Goal: Navigation & Orientation: Find specific page/section

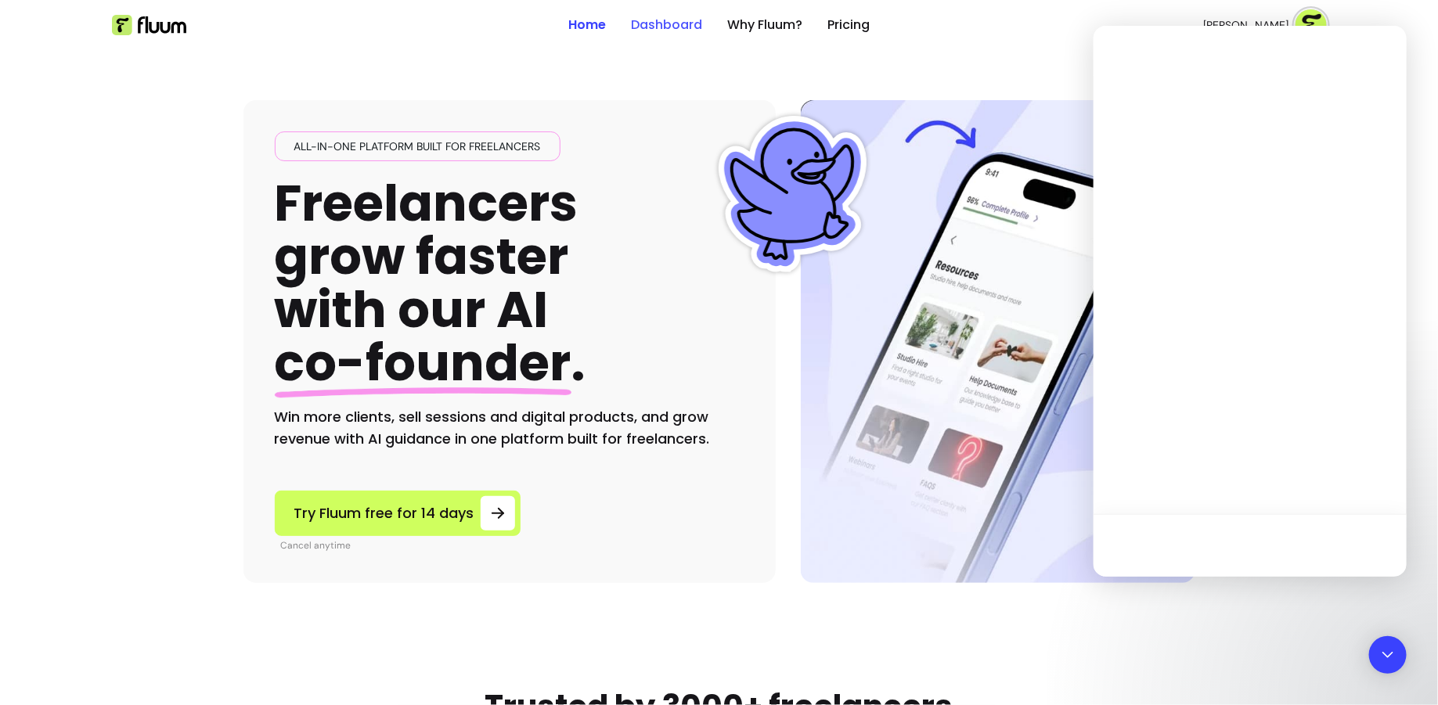
click at [679, 22] on link "Dashboard" at bounding box center [666, 25] width 71 height 19
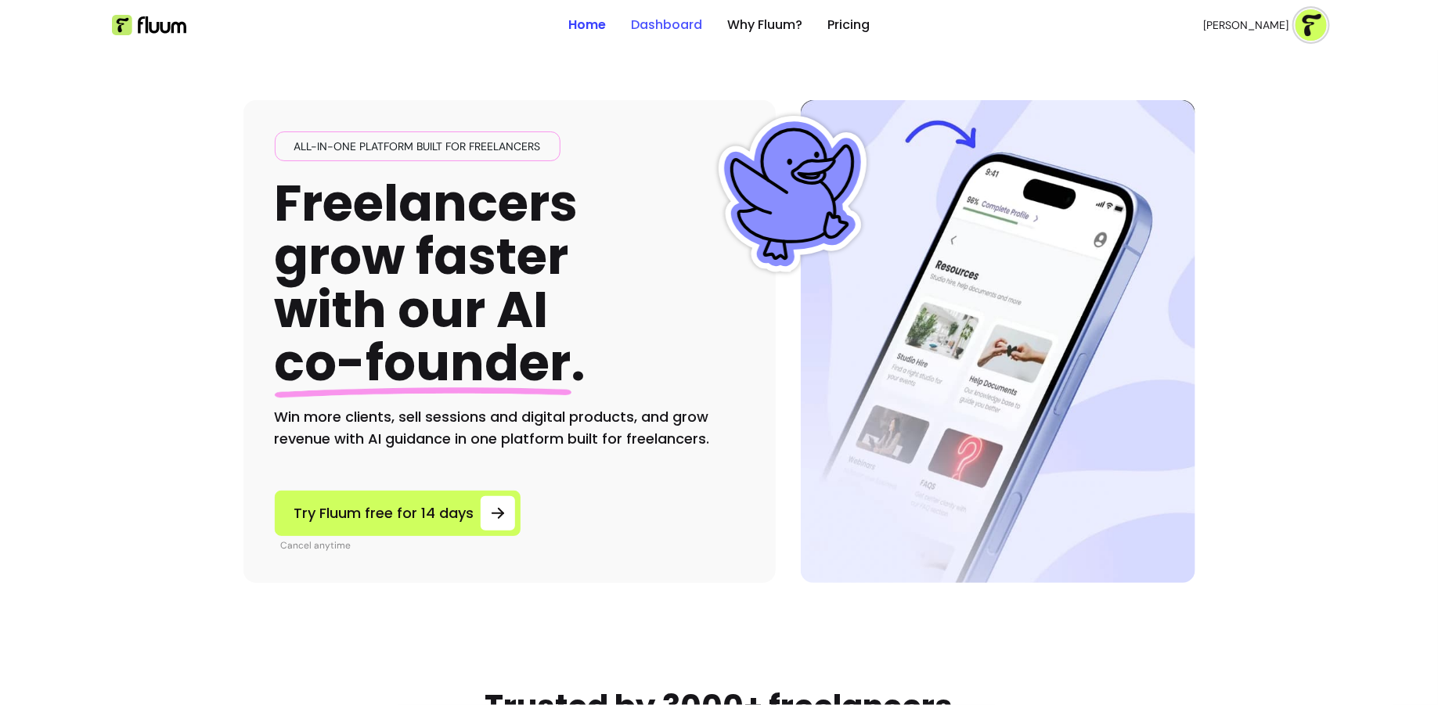
click at [667, 20] on link "Dashboard" at bounding box center [666, 25] width 71 height 19
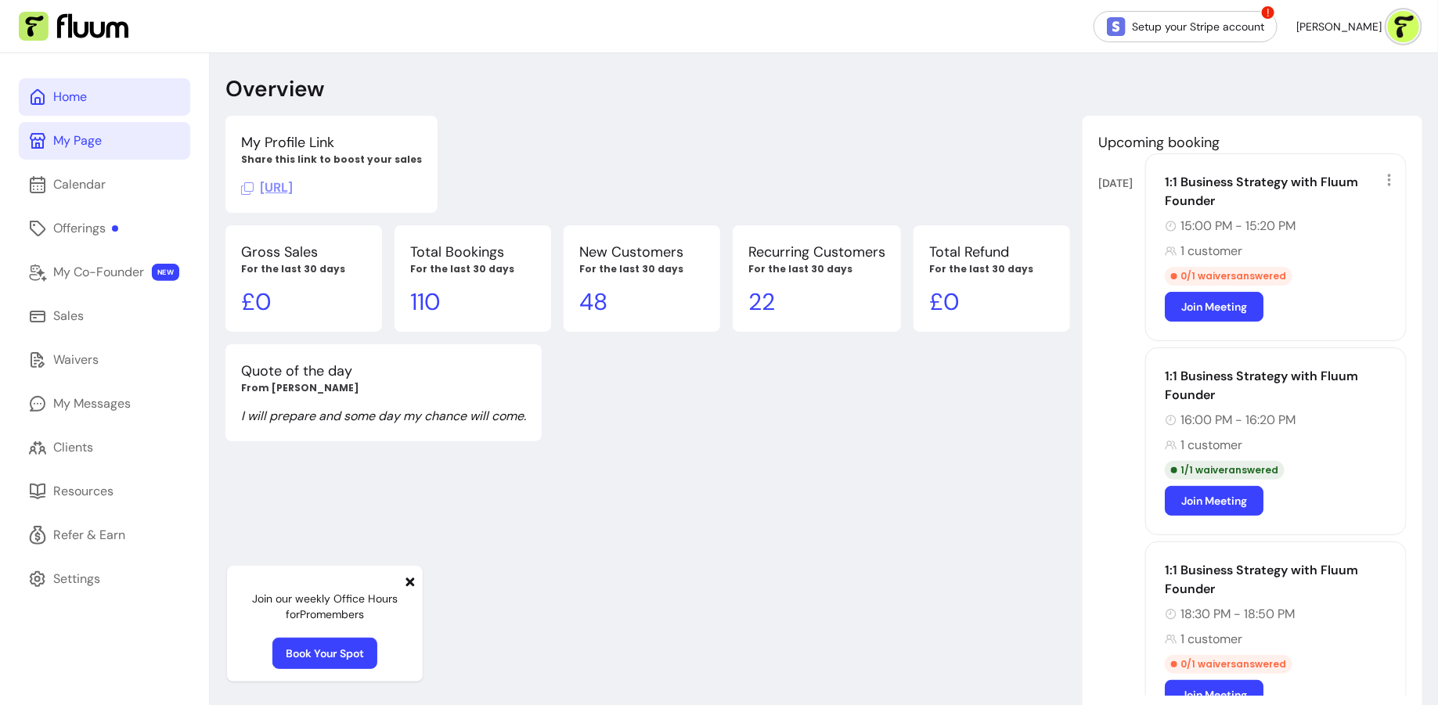
click at [81, 139] on div "My Page" at bounding box center [77, 141] width 49 height 19
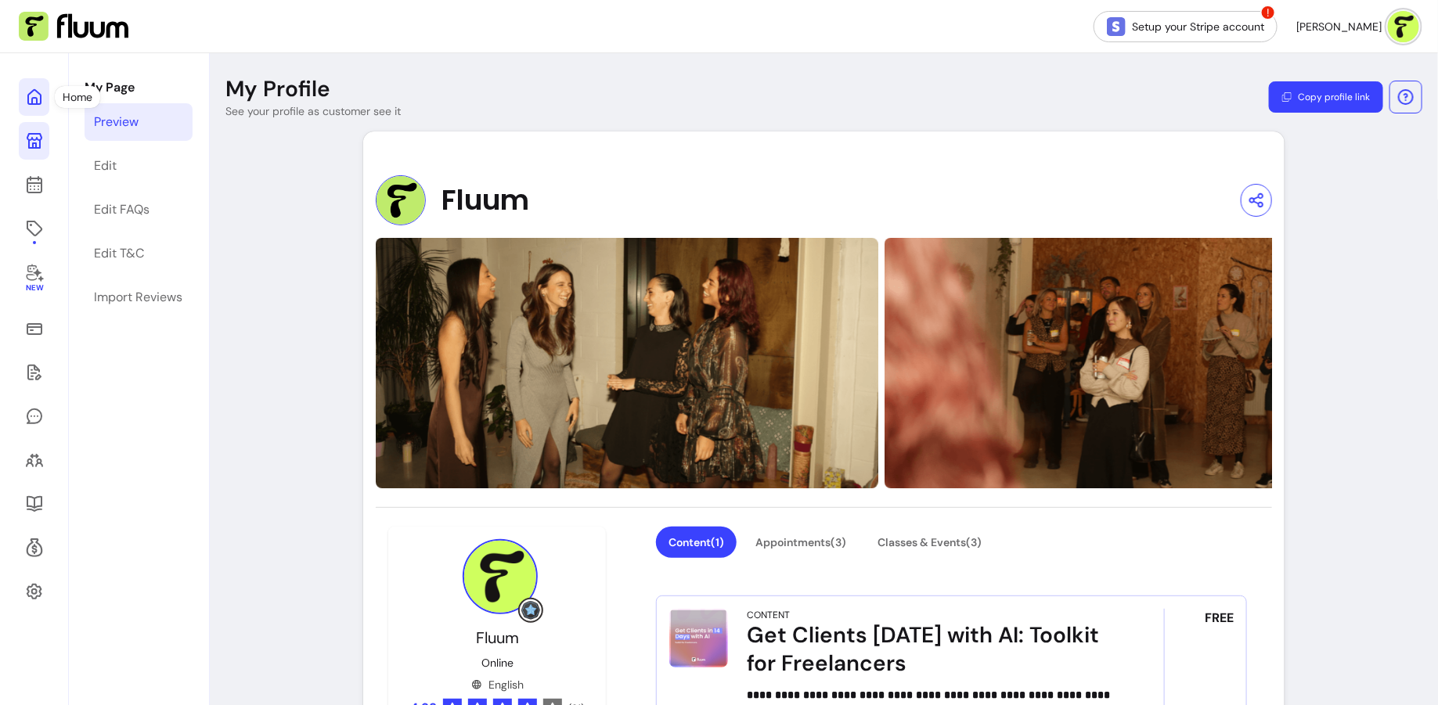
click at [41, 101] on icon at bounding box center [158, 76] width 265 height 223
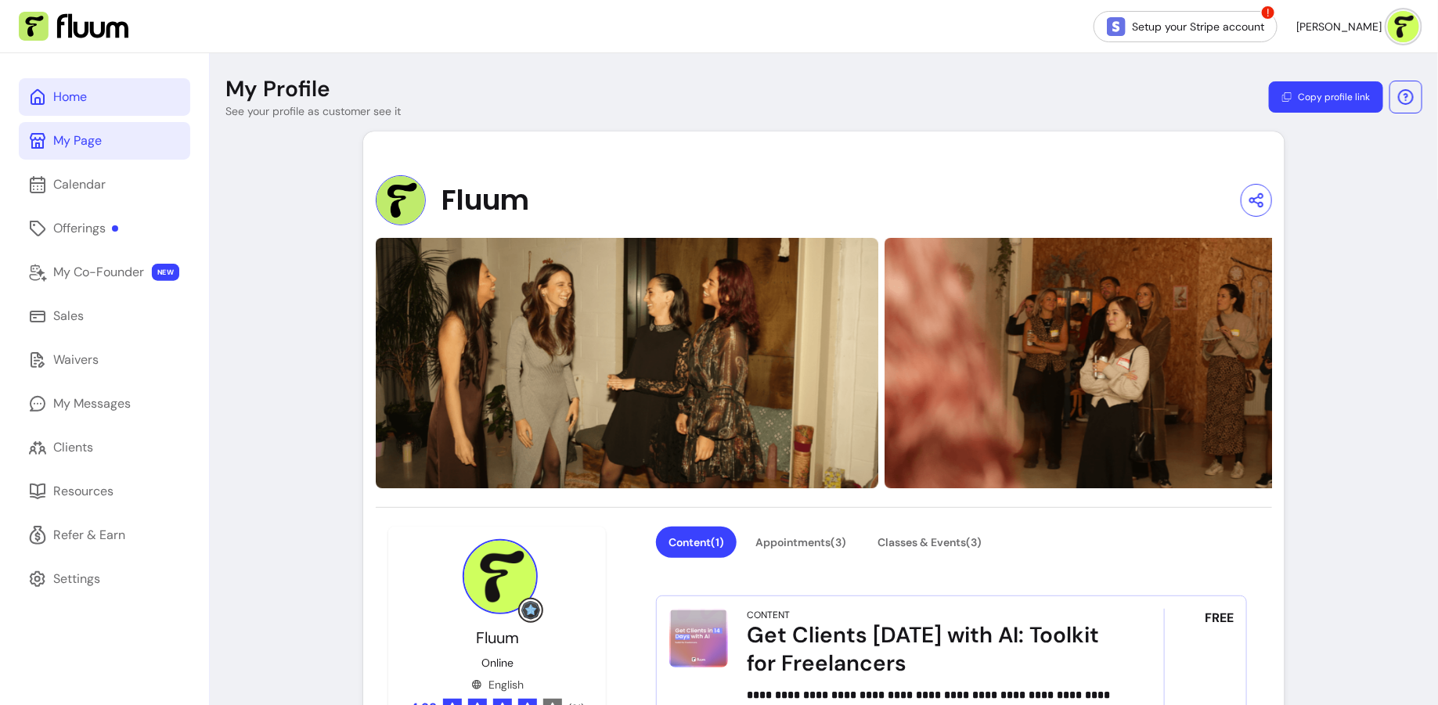
click at [63, 105] on div "Home" at bounding box center [70, 97] width 34 height 19
